Goal: Navigation & Orientation: Find specific page/section

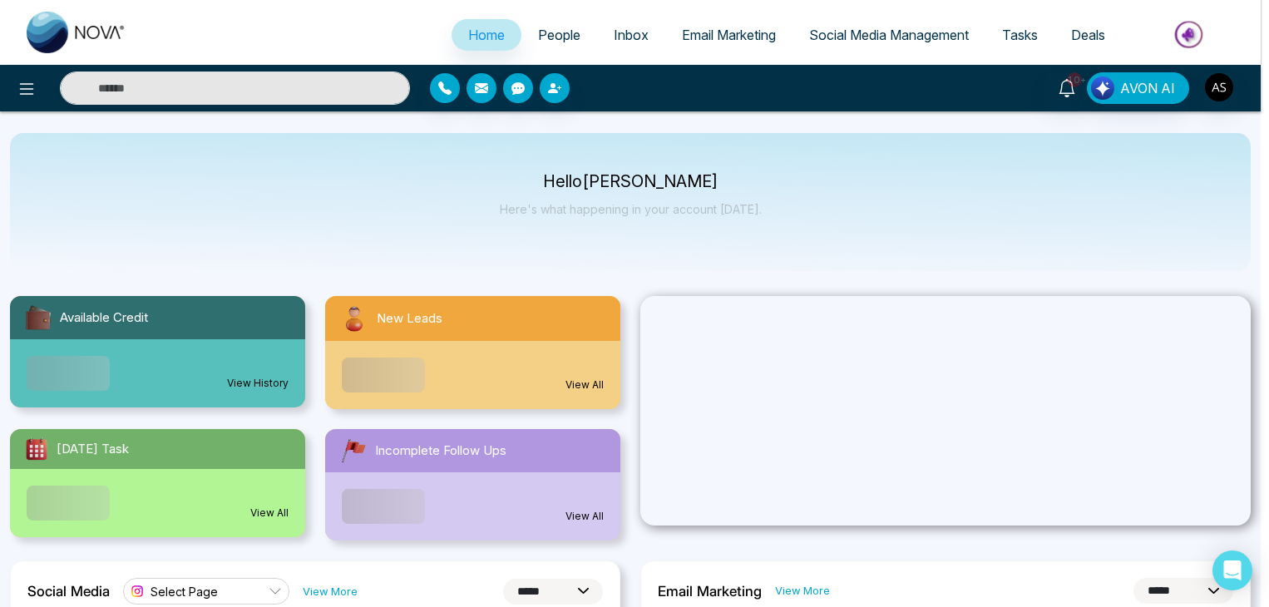
select select "*"
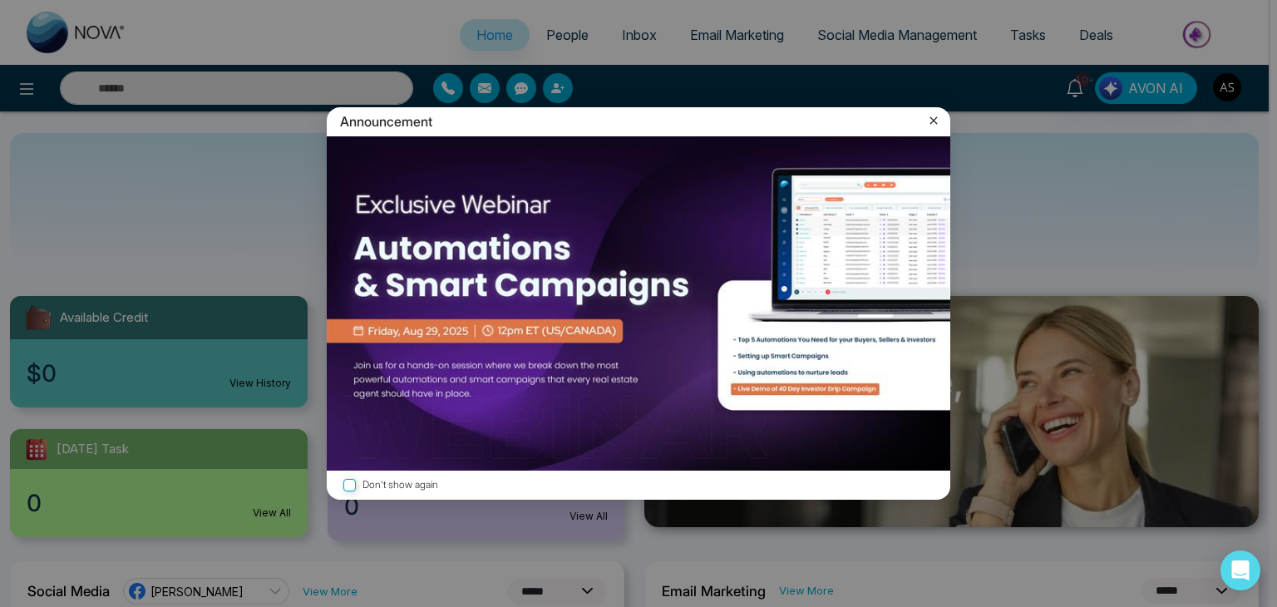
click at [938, 114] on icon at bounding box center [934, 120] width 17 height 17
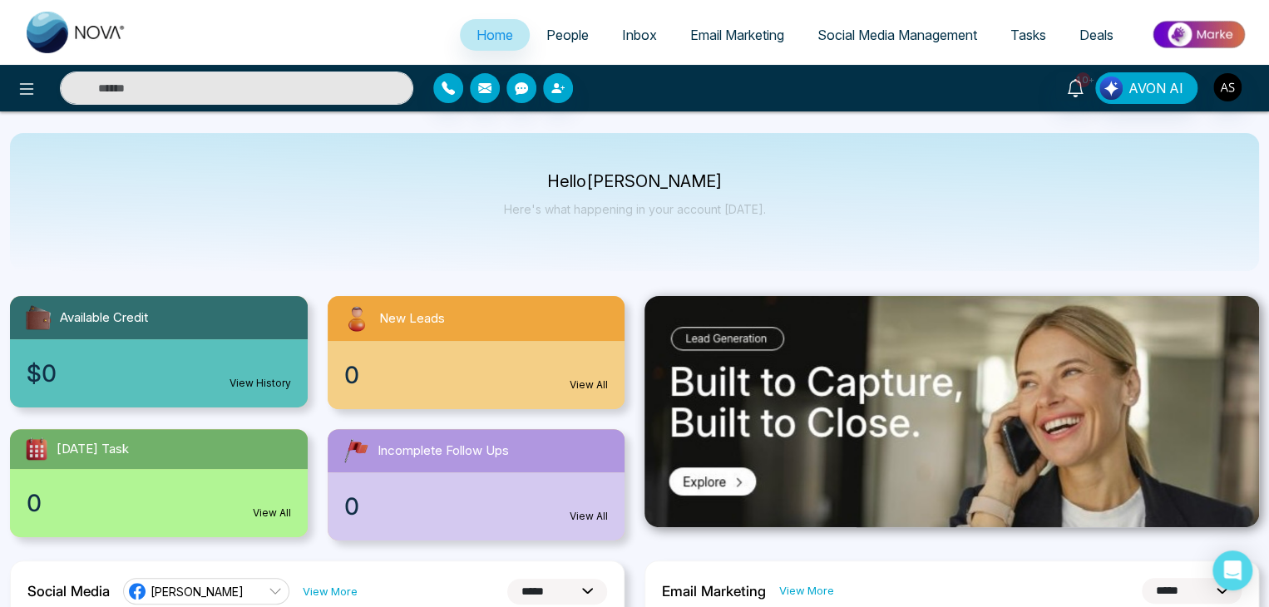
click at [542, 47] on link "People" at bounding box center [568, 35] width 76 height 32
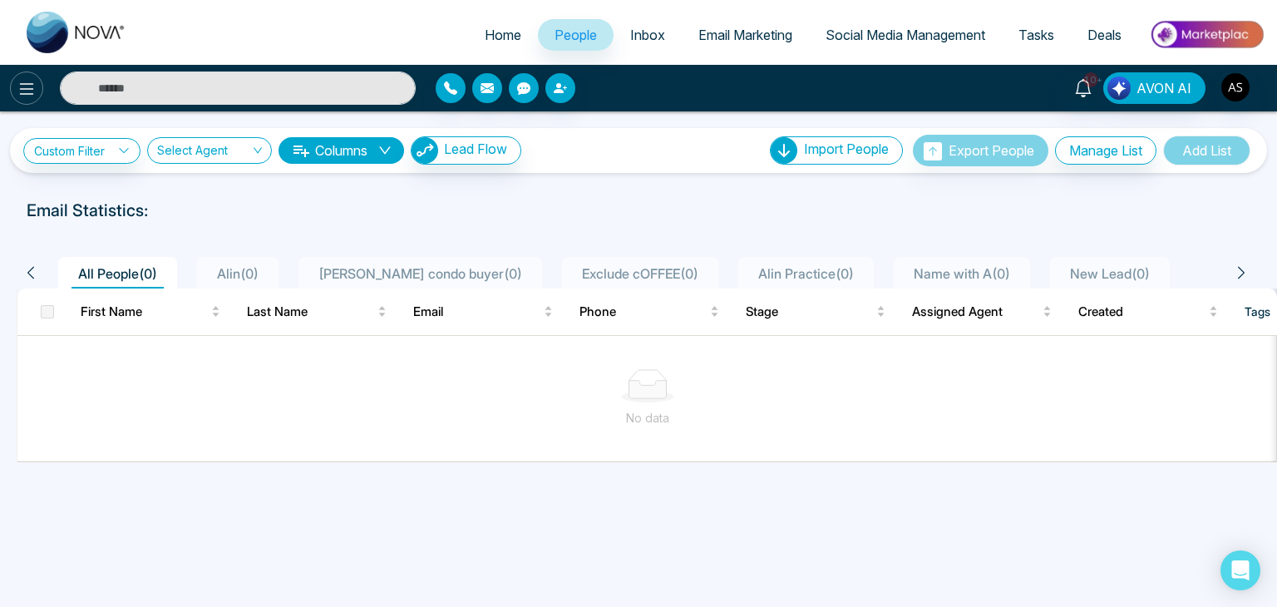
click at [24, 82] on icon at bounding box center [27, 89] width 20 height 20
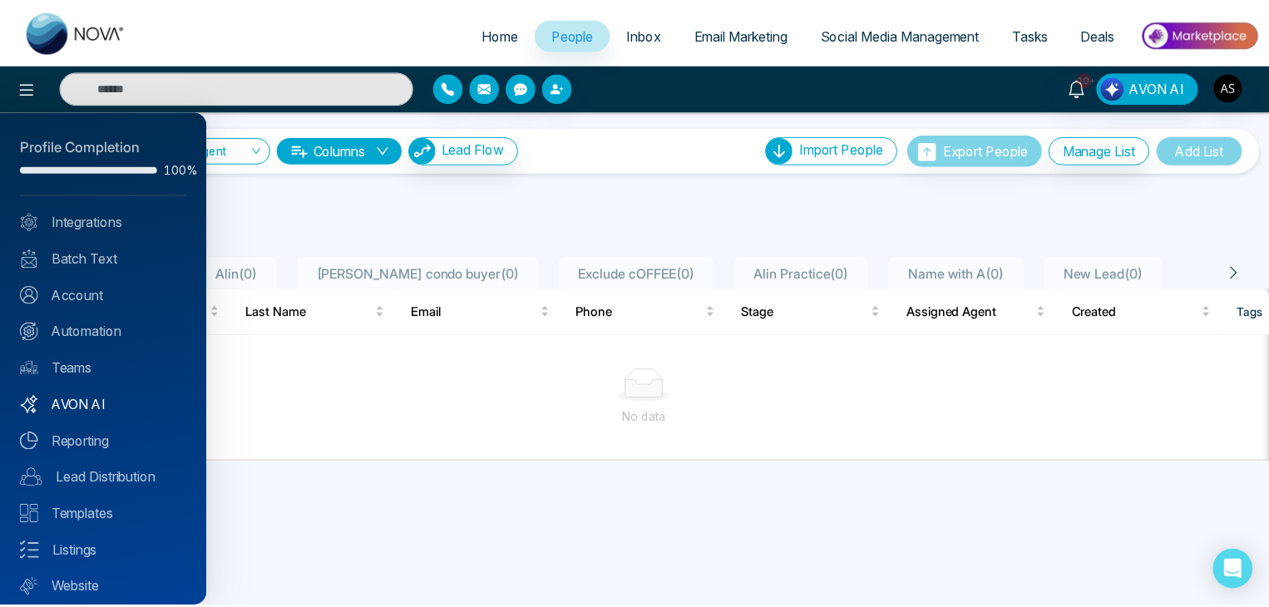
scroll to position [47, 0]
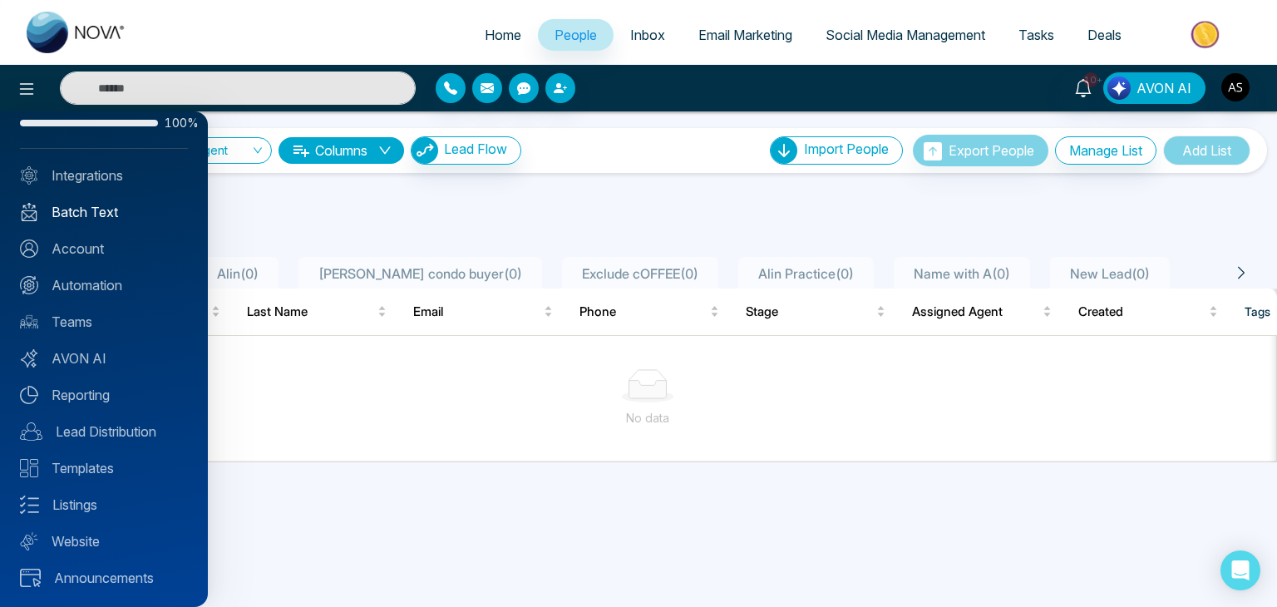
click at [101, 210] on link "Batch Text" at bounding box center [104, 212] width 168 height 20
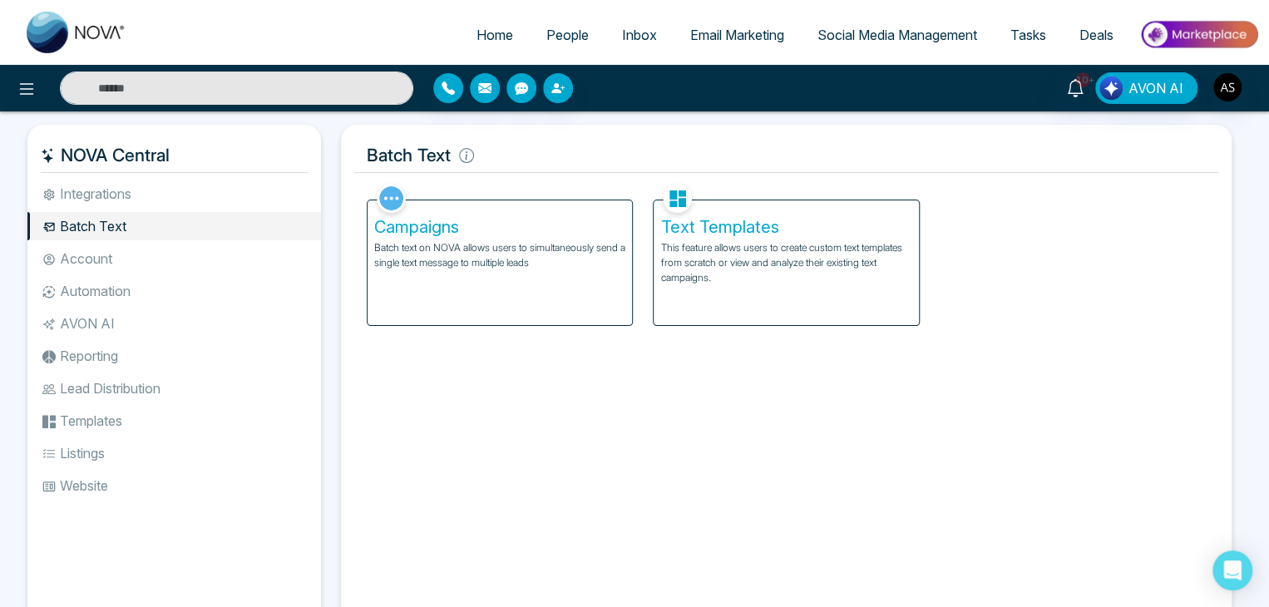
click at [516, 217] on h5 "Campaigns" at bounding box center [499, 227] width 251 height 20
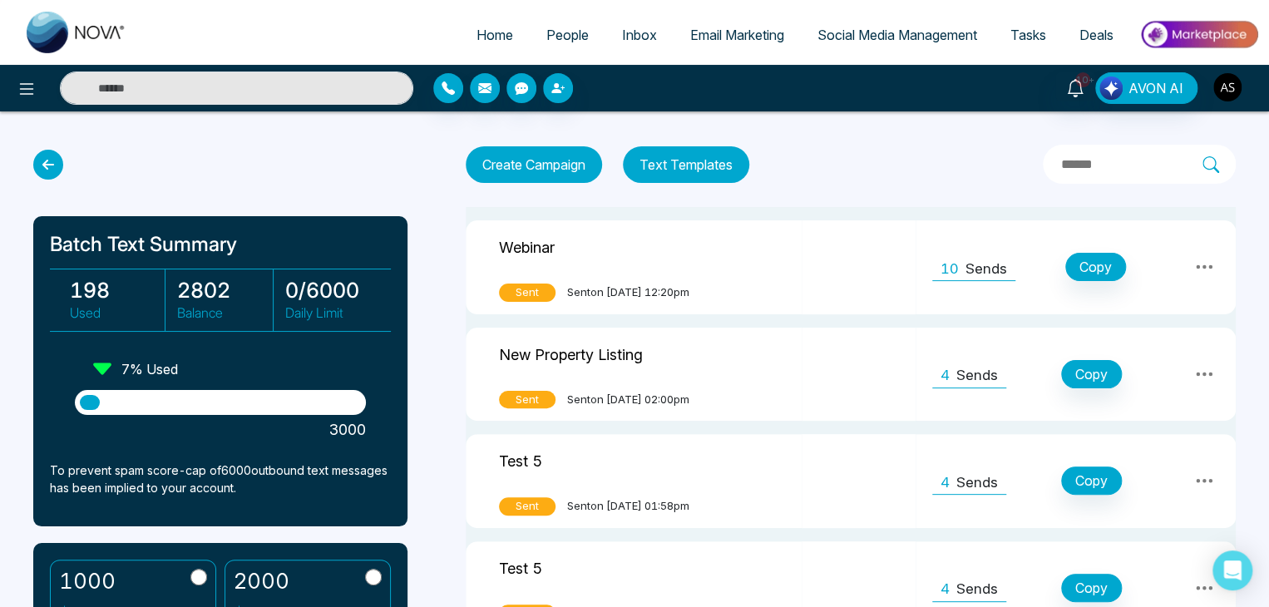
click at [1233, 86] on img "button" at bounding box center [1227, 87] width 28 height 28
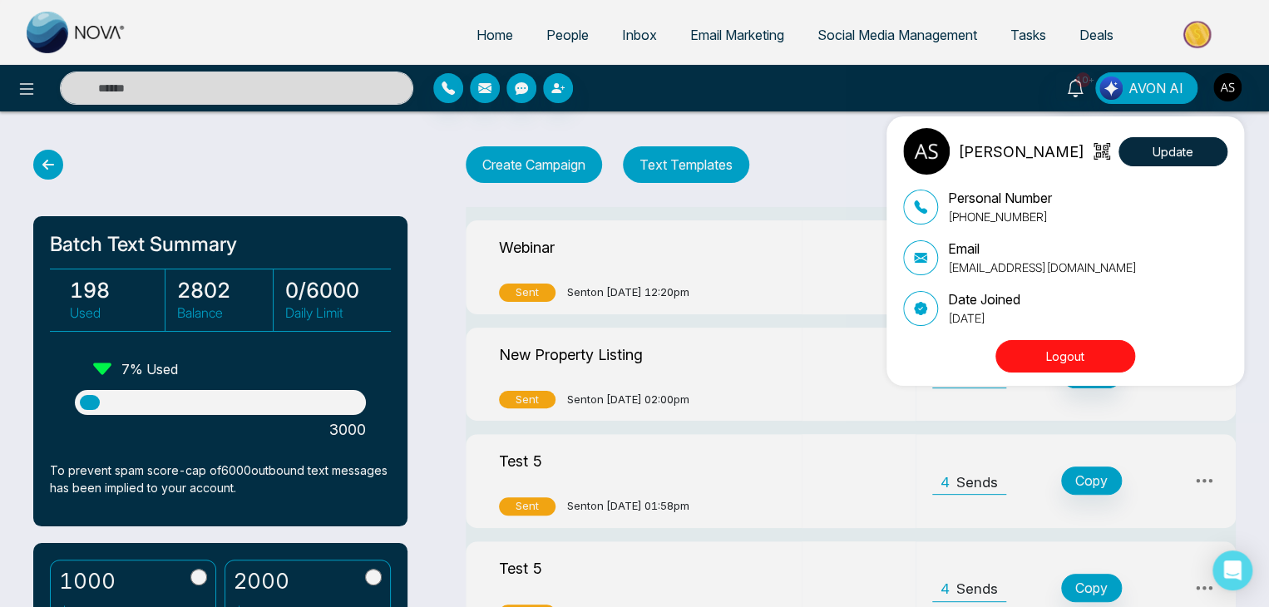
click at [850, 157] on div "Alin Shah Update Personal Number +14376616013 Email alin@mmnovatech.com Date Jo…" at bounding box center [634, 303] width 1269 height 607
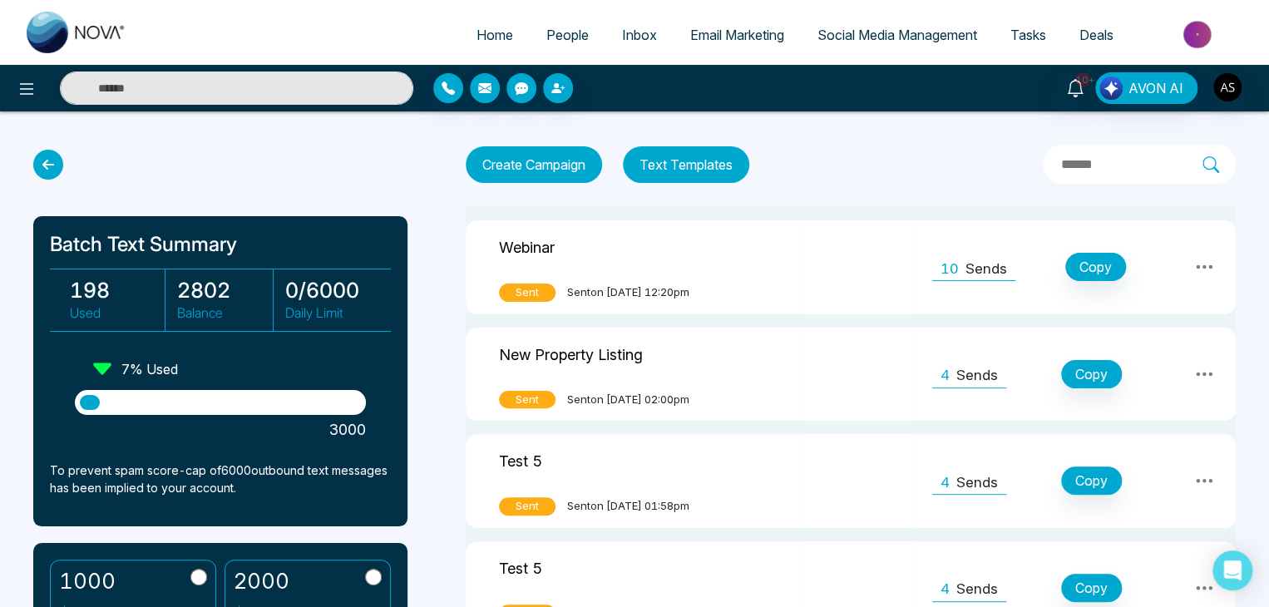
click at [47, 156] on icon at bounding box center [48, 165] width 30 height 30
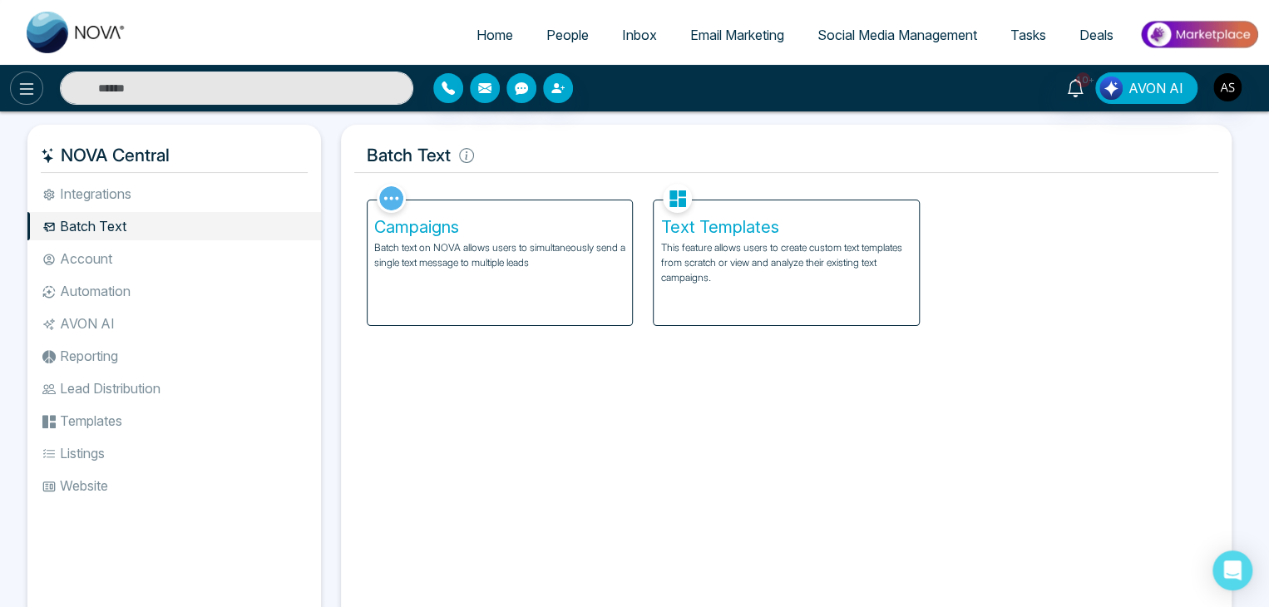
click at [36, 88] on icon at bounding box center [27, 89] width 20 height 20
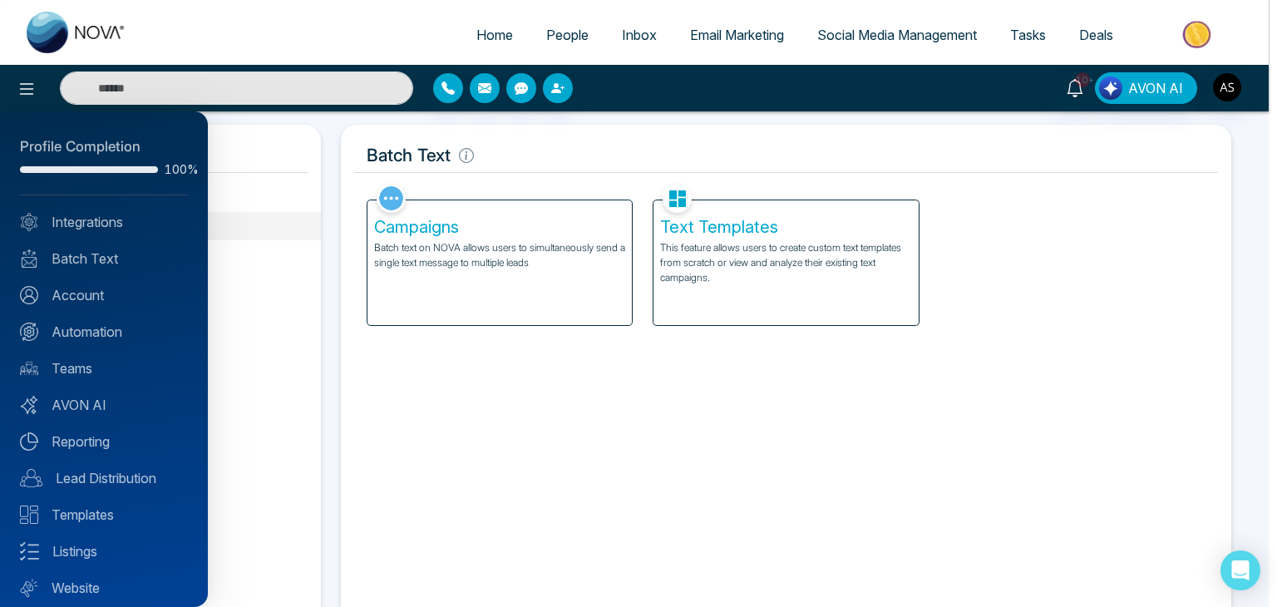
click at [284, 151] on div at bounding box center [638, 303] width 1277 height 607
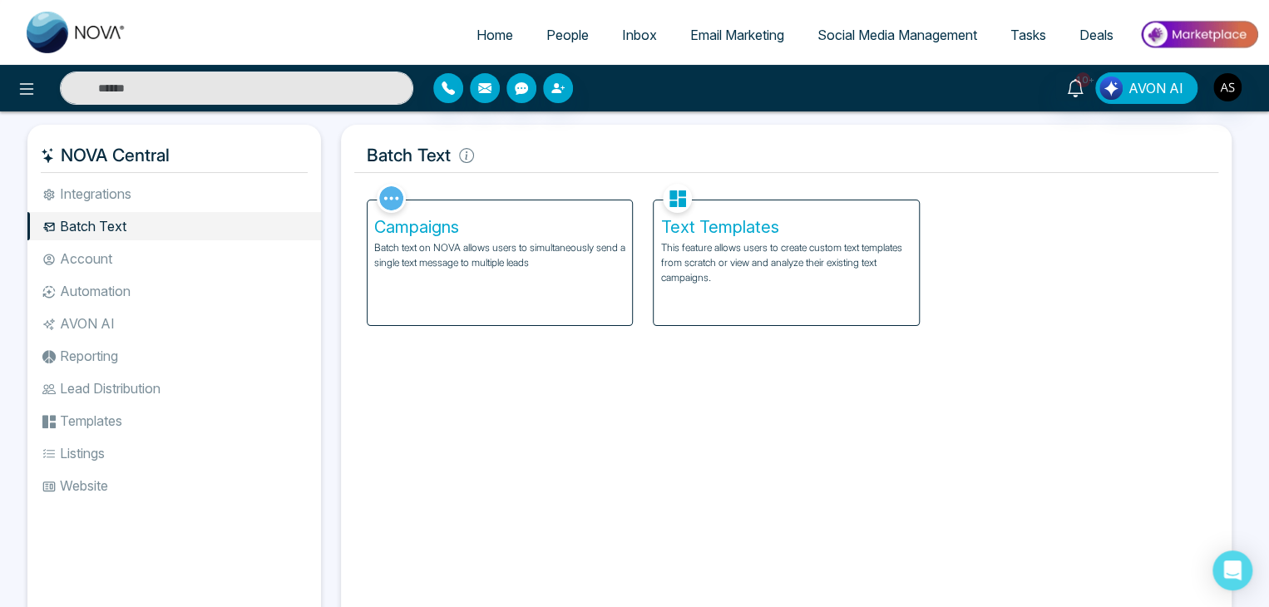
click at [486, 39] on span "Home" at bounding box center [495, 35] width 37 height 17
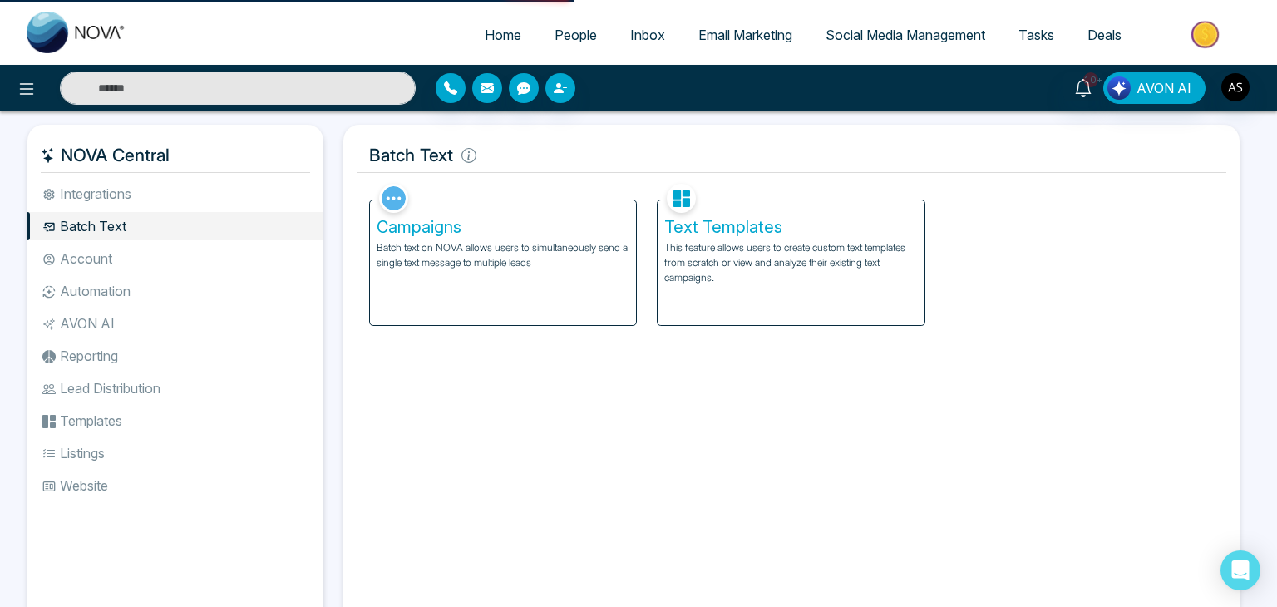
select select "*"
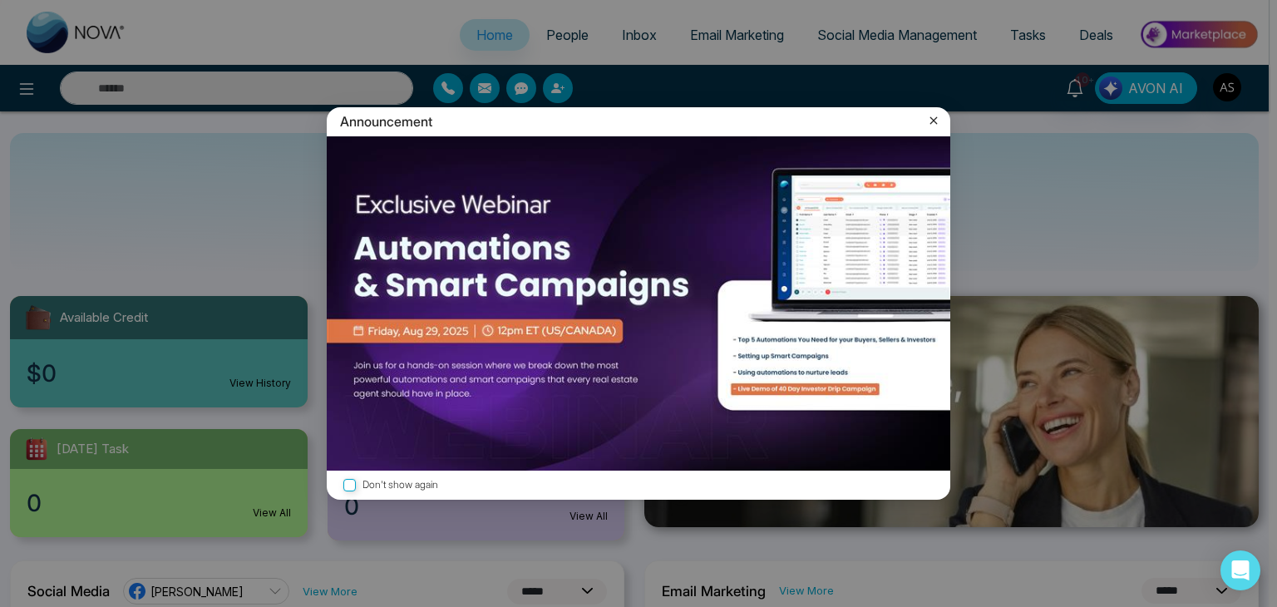
click at [403, 481] on label "Don't show again" at bounding box center [638, 485] width 597 height 16
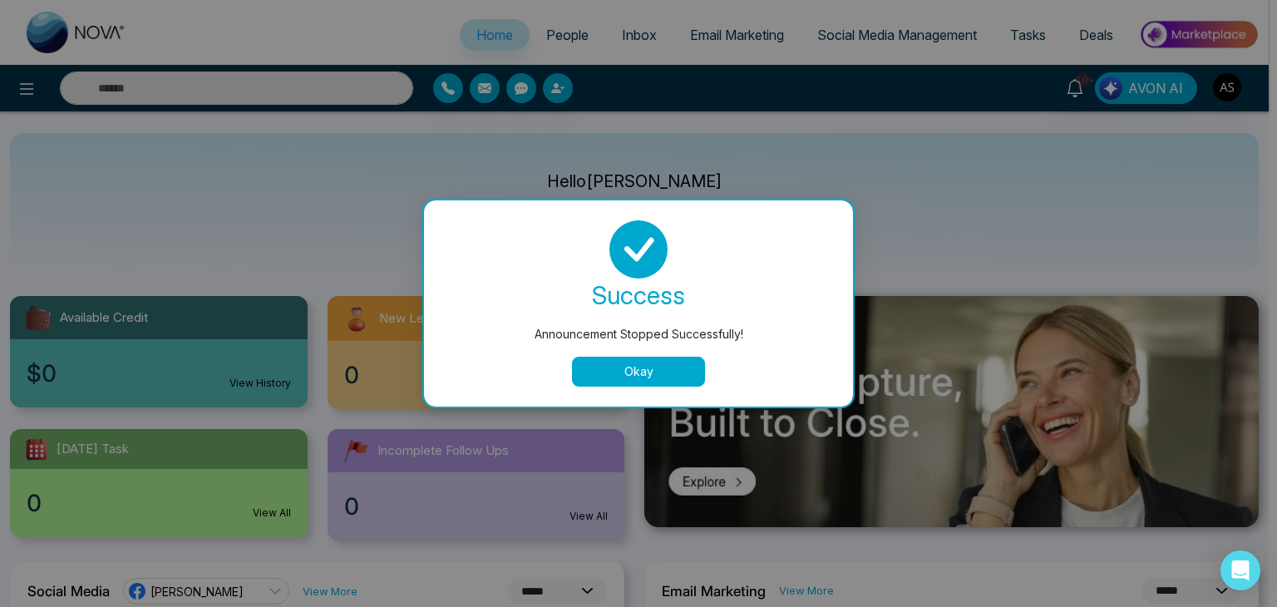
click at [616, 365] on div "0 View All" at bounding box center [477, 375] width 298 height 68
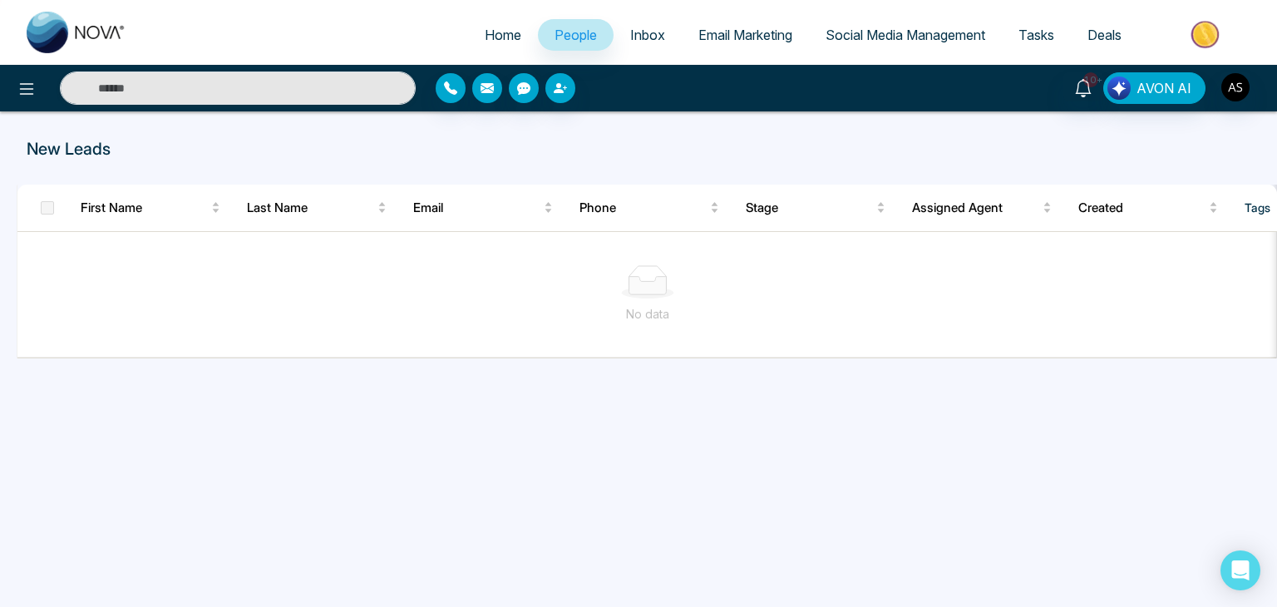
click at [725, 31] on span "Email Marketing" at bounding box center [746, 35] width 94 height 17
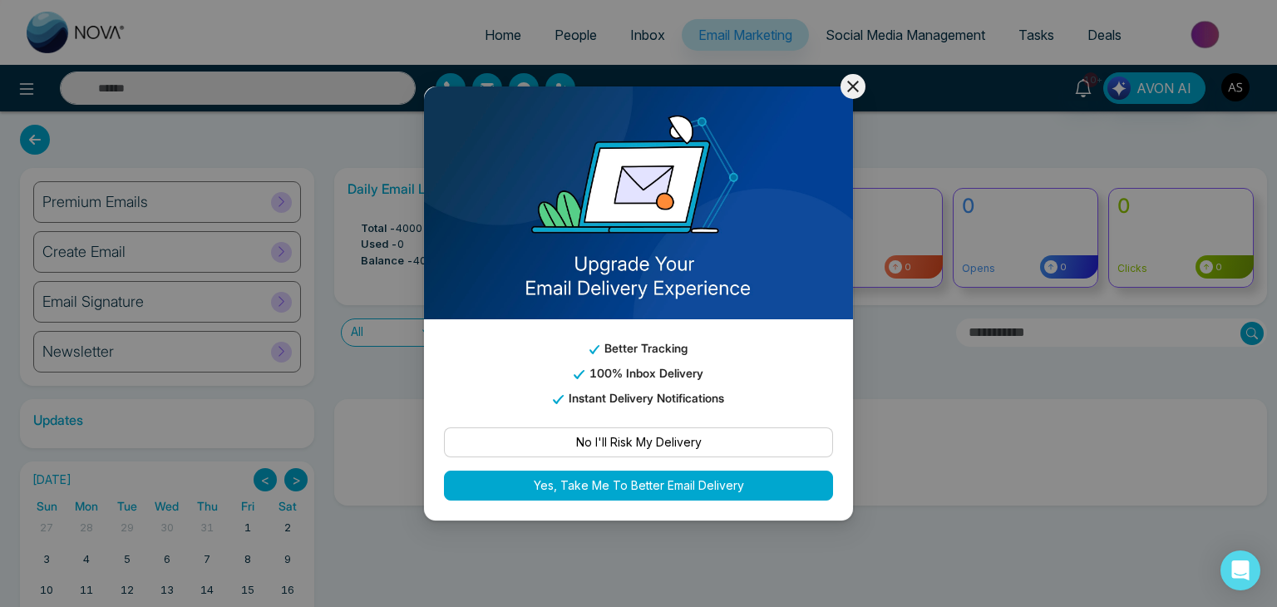
click at [853, 81] on icon at bounding box center [853, 87] width 20 height 20
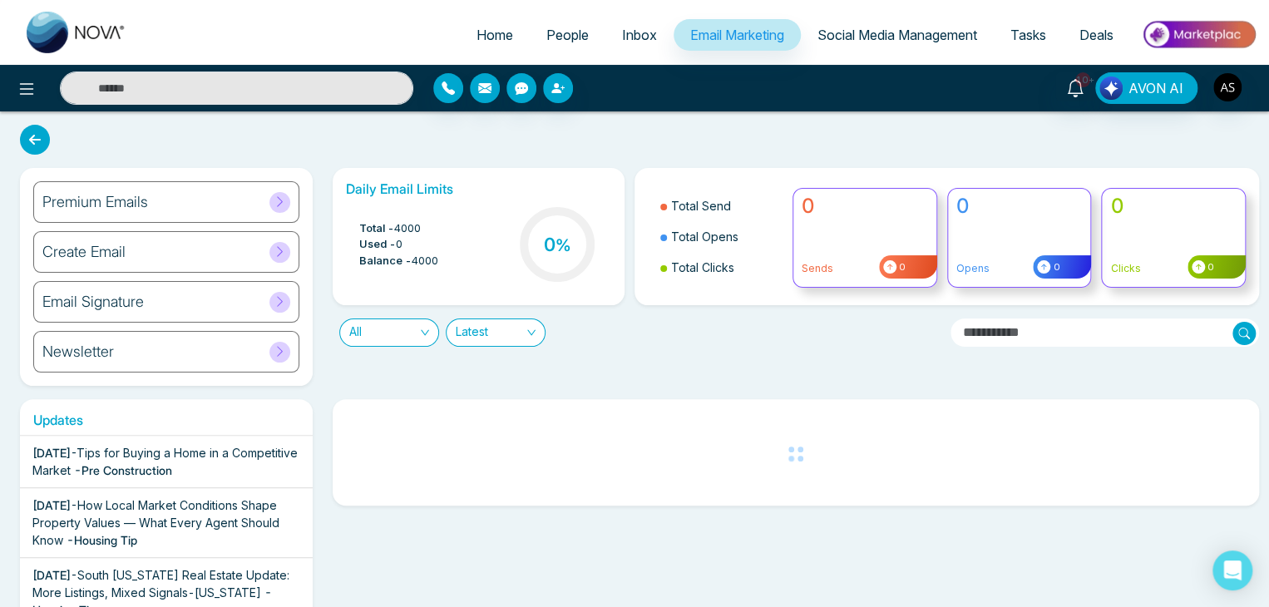
click at [848, 86] on div "10+ AVON AI" at bounding box center [1004, 88] width 509 height 32
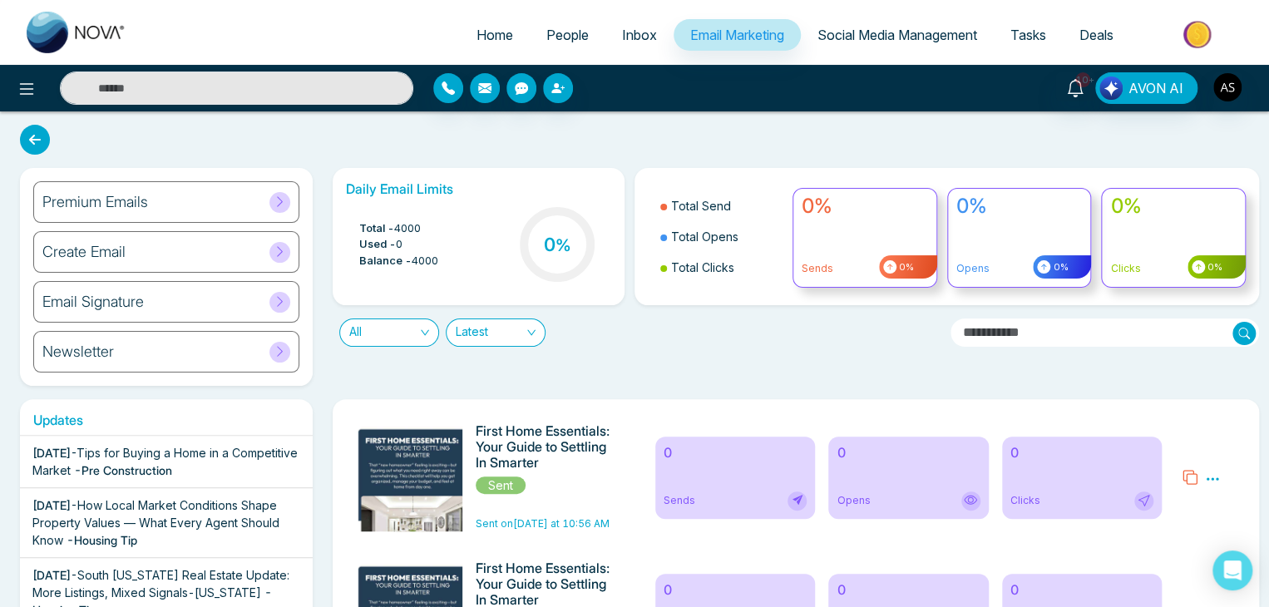
click at [479, 31] on span "Home" at bounding box center [495, 35] width 37 height 17
select select "*"
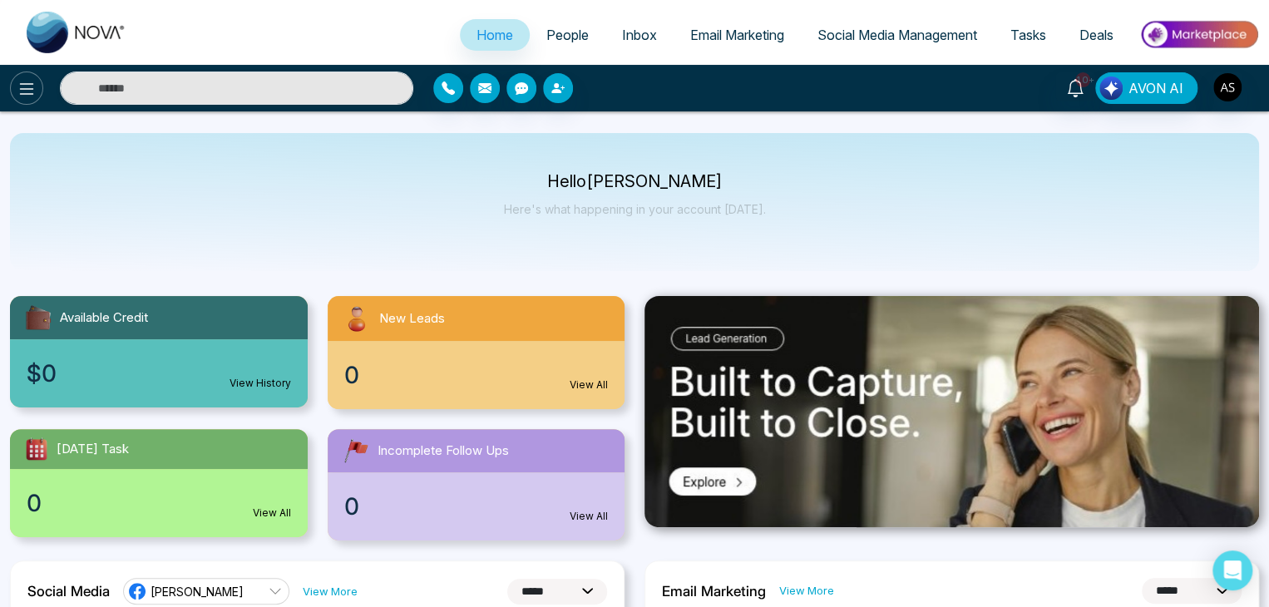
click at [30, 91] on icon at bounding box center [27, 89] width 20 height 20
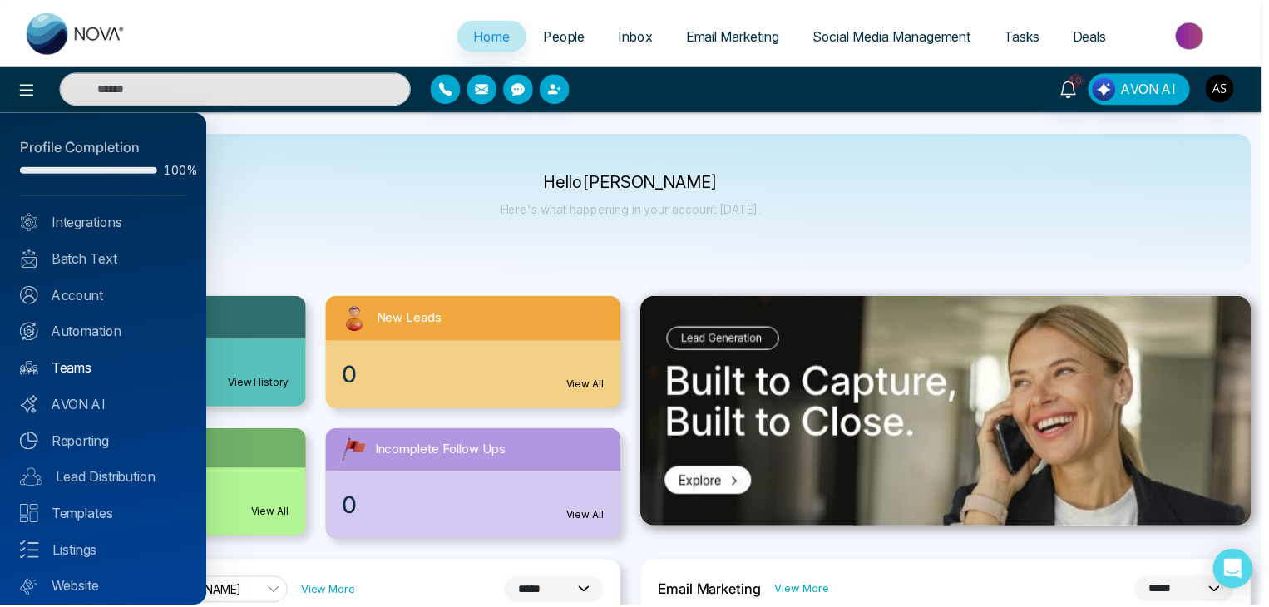
scroll to position [47, 0]
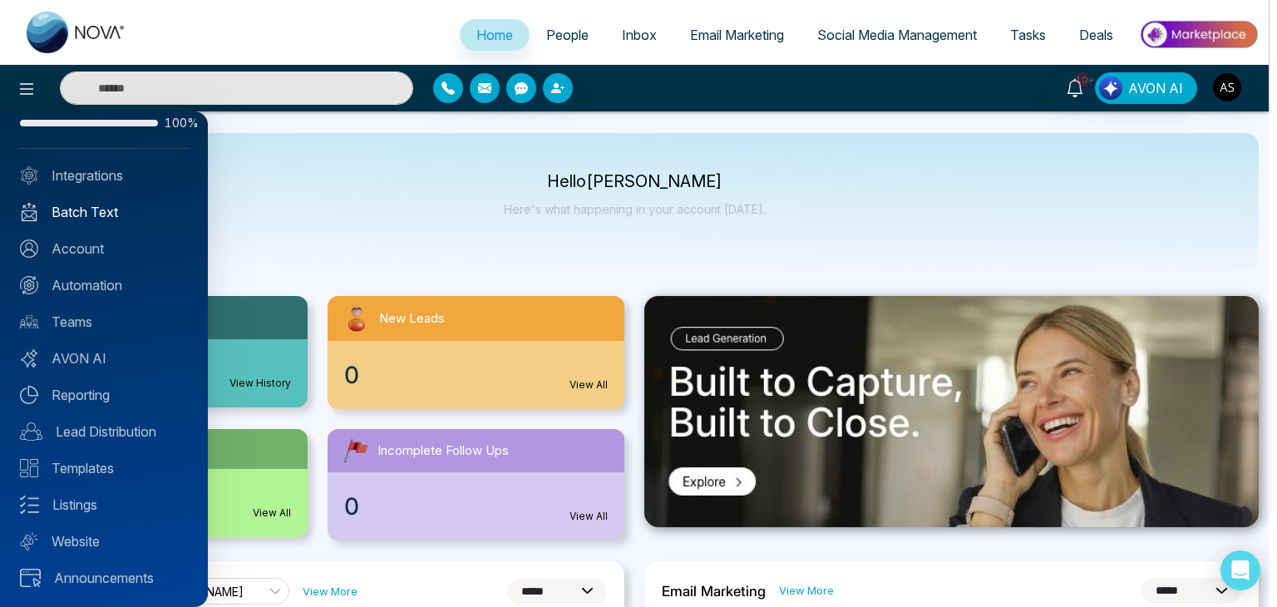
click at [131, 209] on link "Batch Text" at bounding box center [104, 212] width 168 height 20
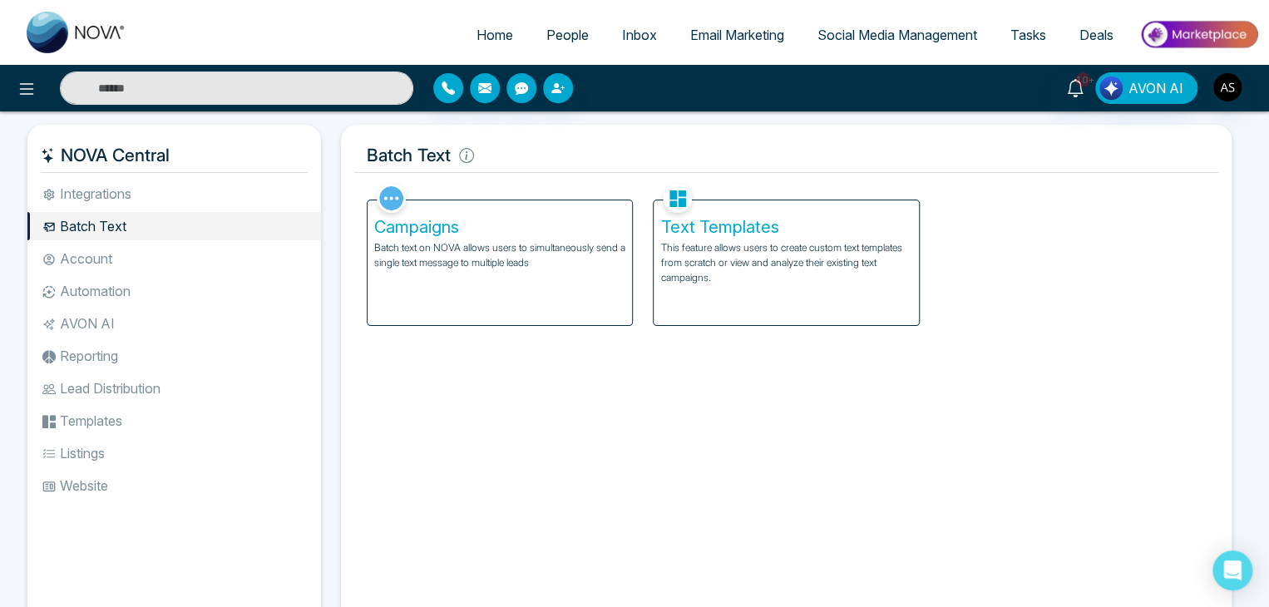
click at [494, 37] on span "Home" at bounding box center [495, 35] width 37 height 17
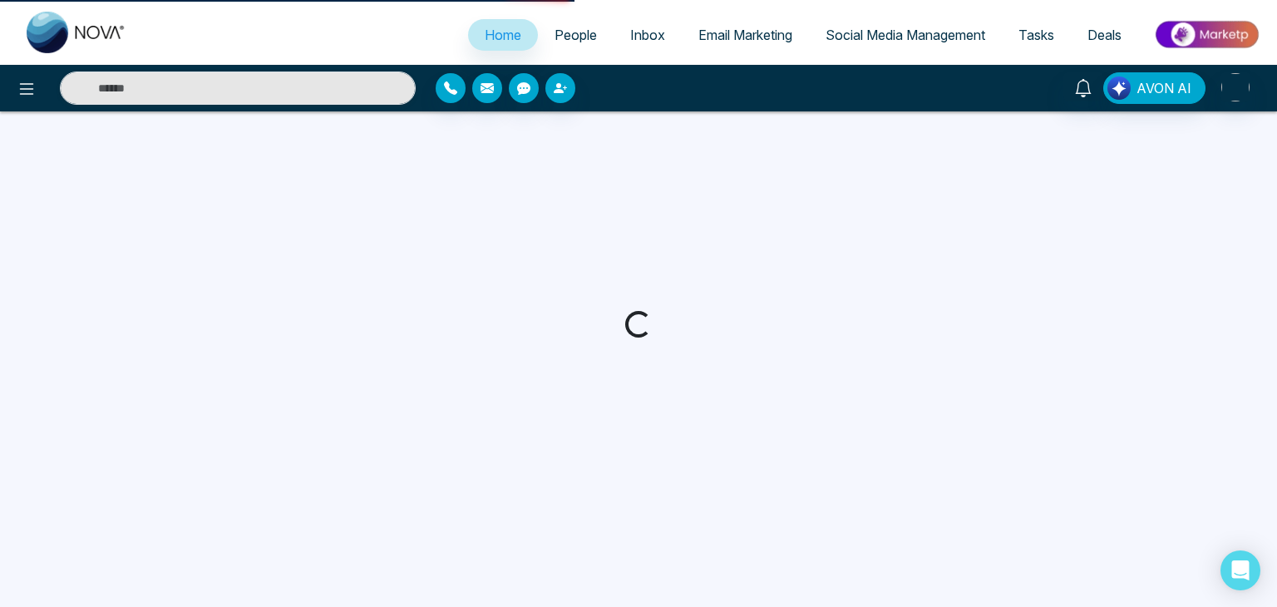
select select "*"
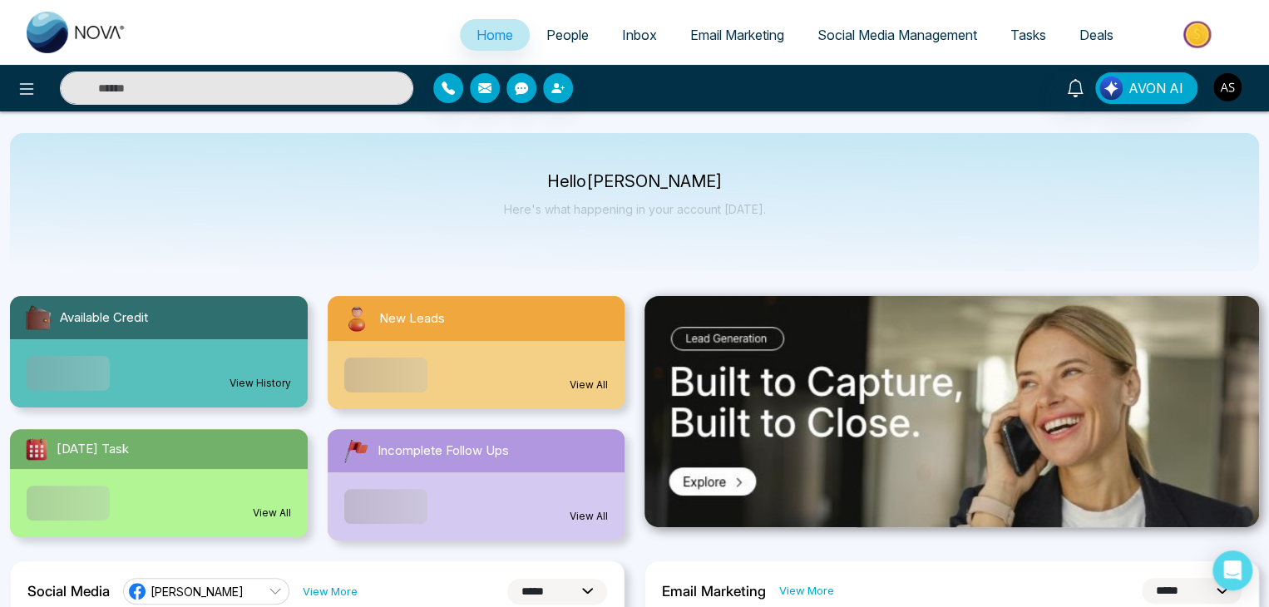
click at [1220, 94] on img "button" at bounding box center [1227, 87] width 28 height 28
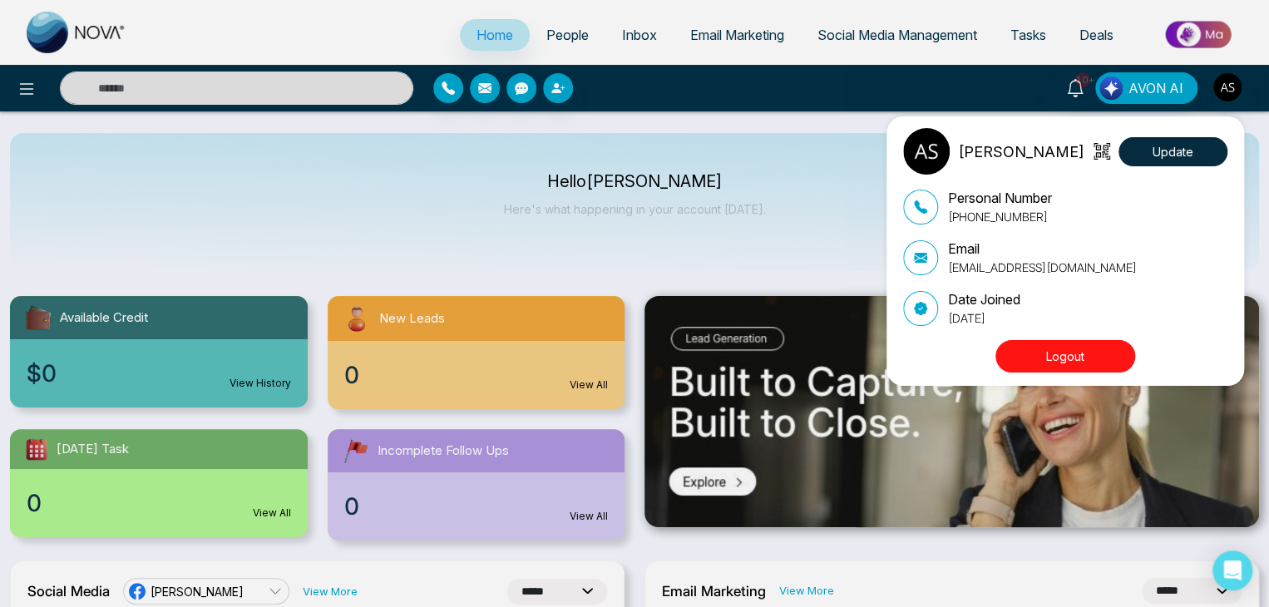
click at [1074, 364] on button "Logout" at bounding box center [1066, 356] width 140 height 32
